Goal: Information Seeking & Learning: Compare options

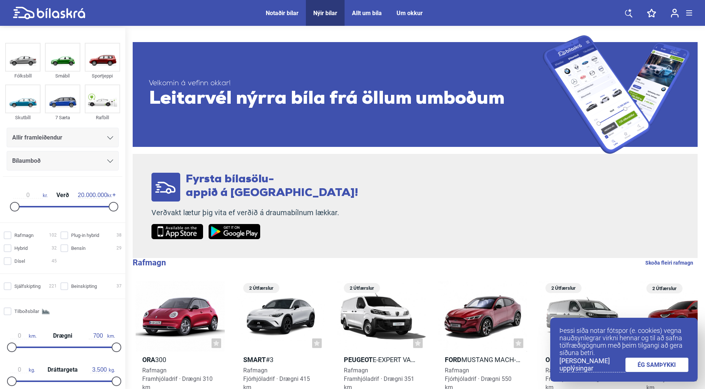
click at [662, 367] on link "ÉG SAMÞYKKI" at bounding box center [657, 364] width 63 height 14
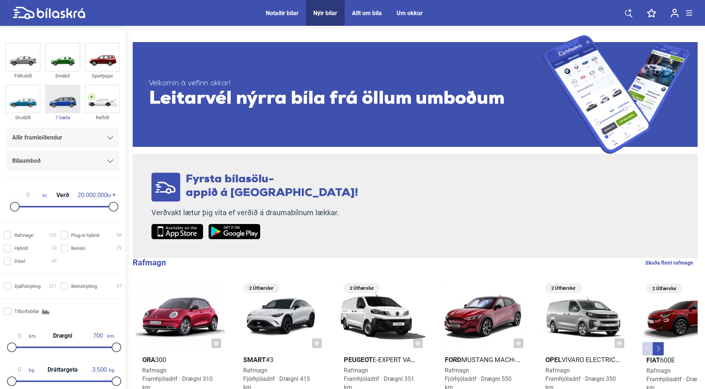
click at [53, 108] on img at bounding box center [63, 98] width 34 height 27
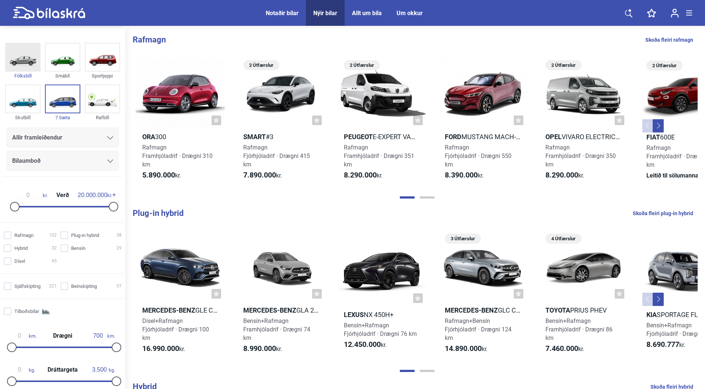
click at [26, 74] on div "Fólksbíll" at bounding box center [22, 76] width 35 height 8
click at [59, 98] on img at bounding box center [63, 98] width 34 height 27
type input "5.000.000"
drag, startPoint x: 111, startPoint y: 208, endPoint x: 40, endPoint y: 215, distance: 71.5
click at [40, 215] on div "0 kr. Verð 5.000.000 kr." at bounding box center [63, 199] width 114 height 34
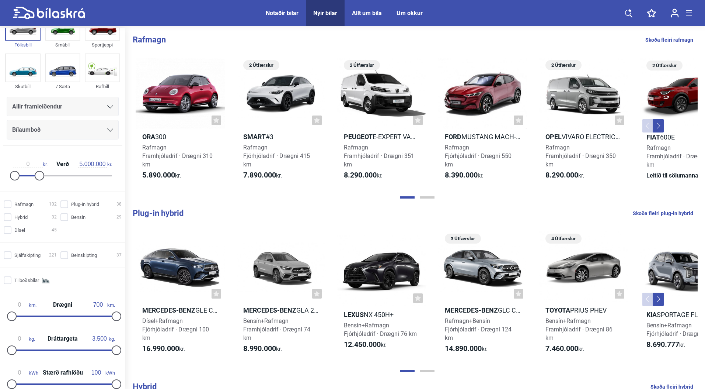
scroll to position [42, 0]
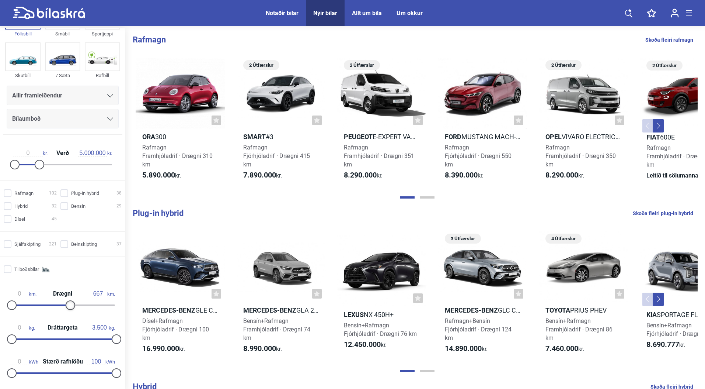
type input "700"
drag, startPoint x: 113, startPoint y: 302, endPoint x: 143, endPoint y: 304, distance: 30.3
type input "4.000.000"
drag, startPoint x: 37, startPoint y: 163, endPoint x: 33, endPoint y: 165, distance: 4.8
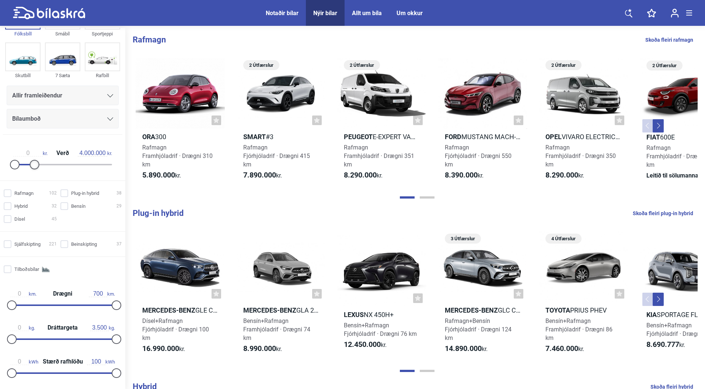
click at [33, 165] on div at bounding box center [35, 165] width 10 height 10
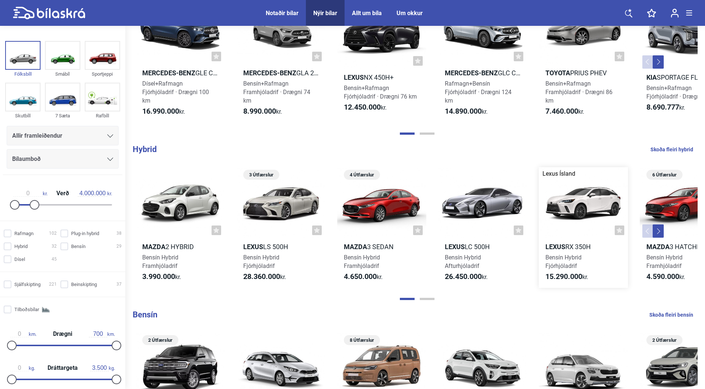
scroll to position [360, 0]
